Goal: Task Accomplishment & Management: Manage account settings

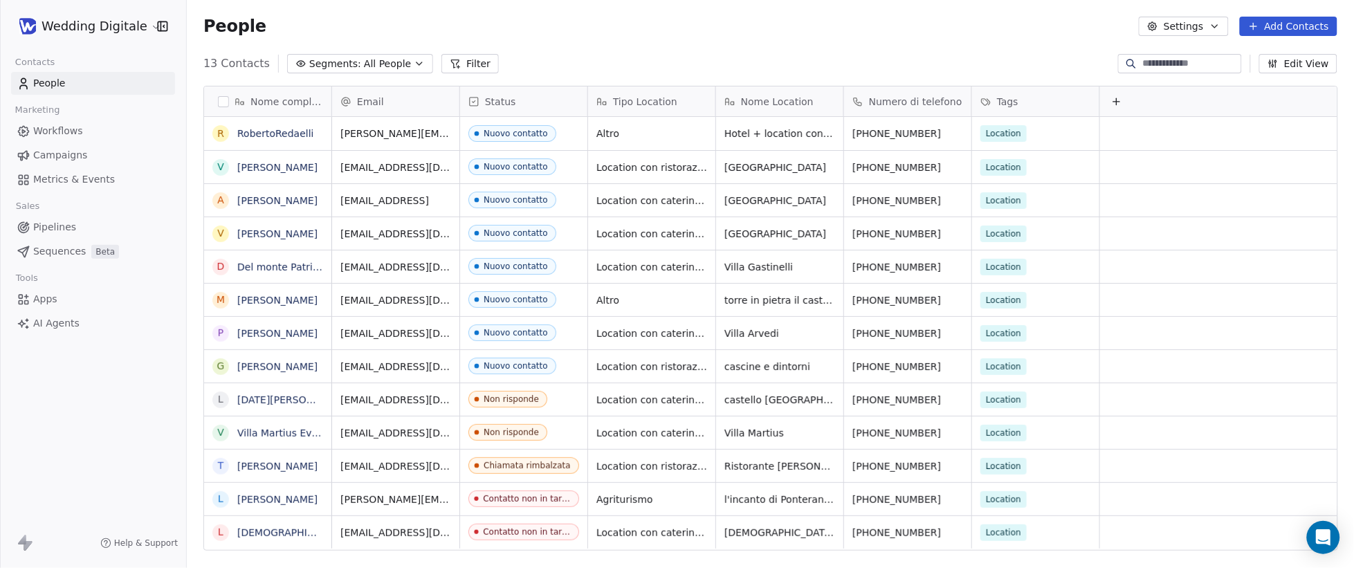
scroll to position [500, 1167]
click at [1333, 66] on button "Edit View" at bounding box center [1298, 63] width 78 height 19
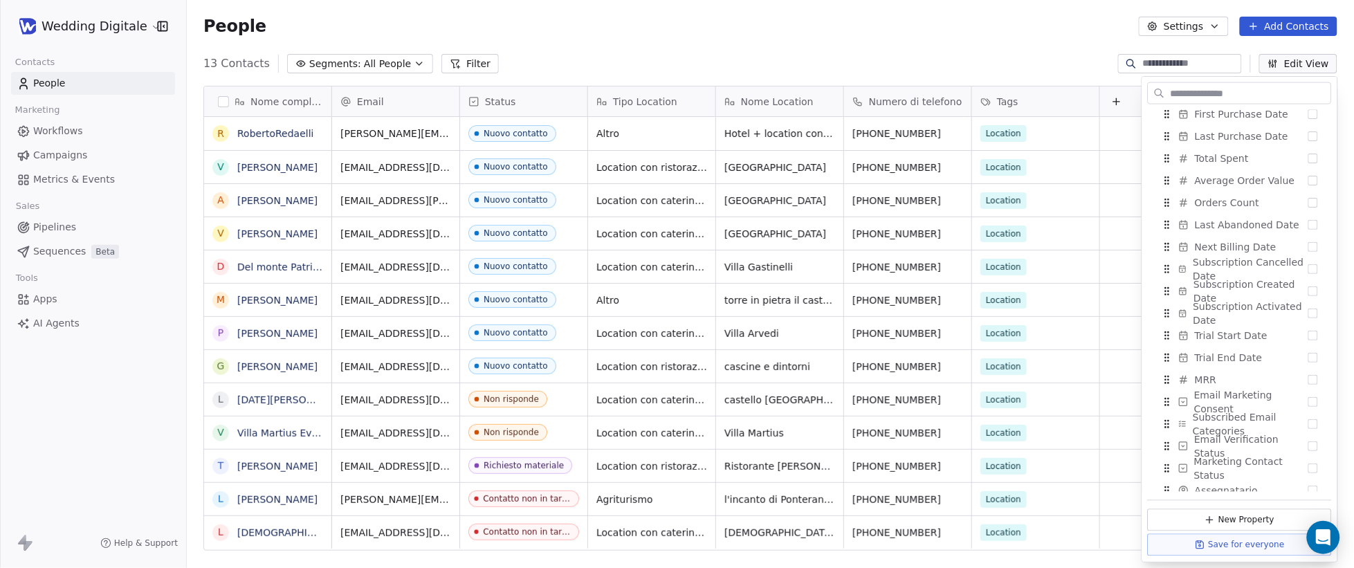
scroll to position [813, 0]
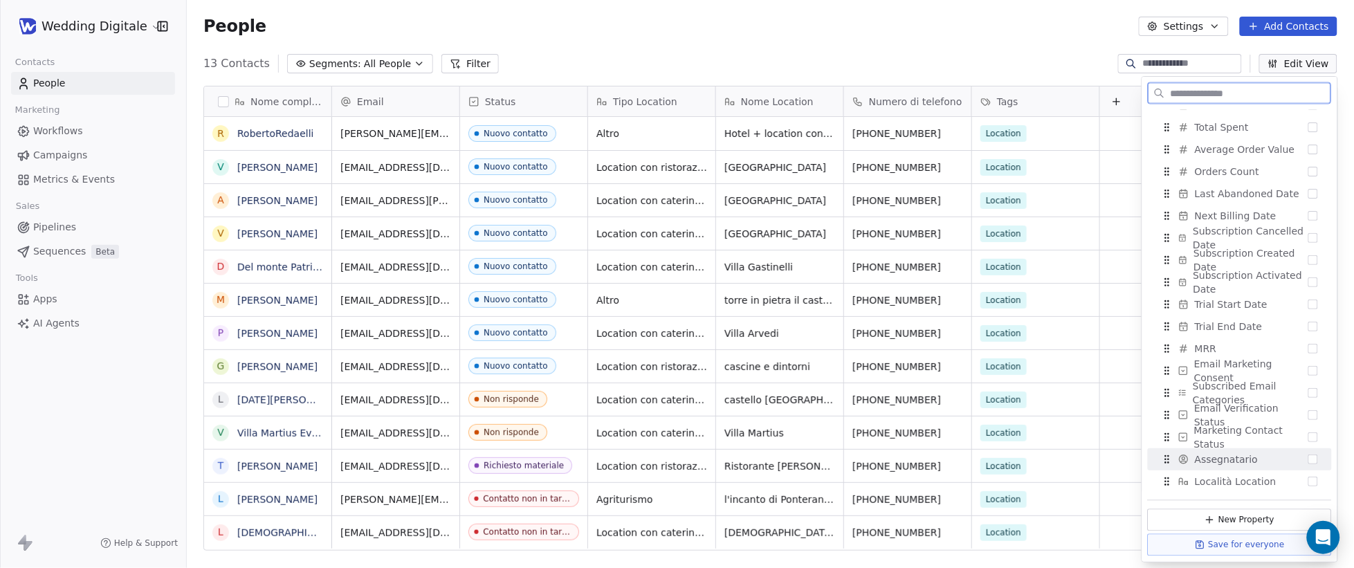
click at [1314, 458] on button "Suggestions" at bounding box center [1314, 460] width 10 height 10
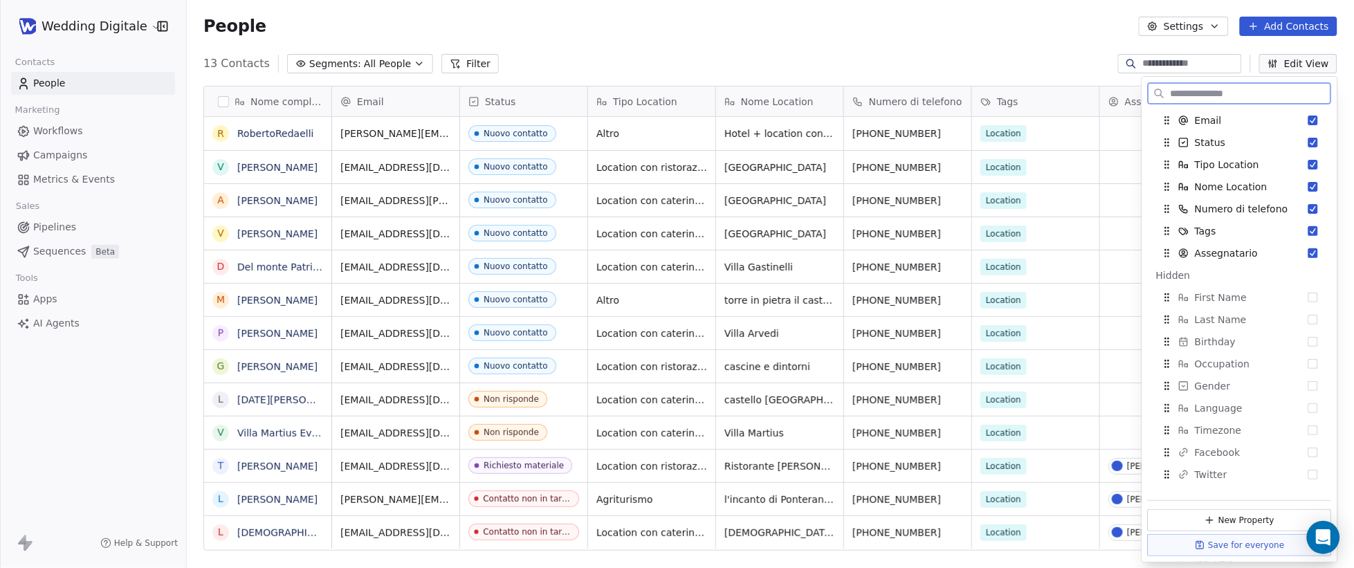
scroll to position [0, 0]
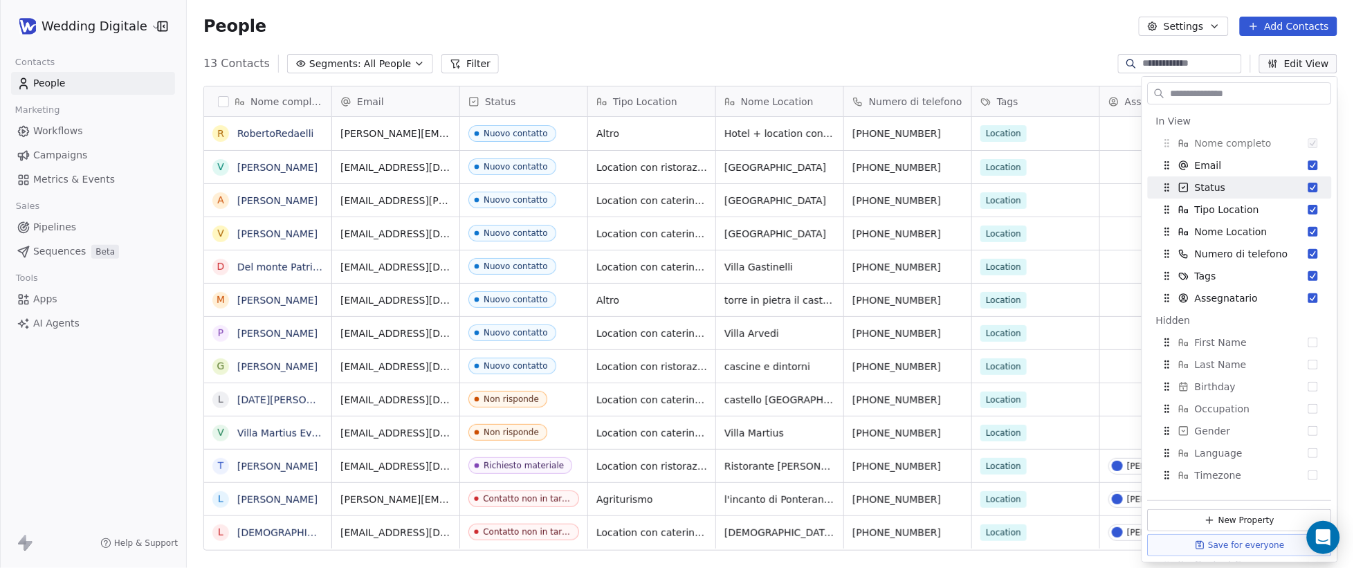
click at [988, 38] on div "People Settings Add Contacts" at bounding box center [770, 26] width 1167 height 53
